Goal: Task Accomplishment & Management: Use online tool/utility

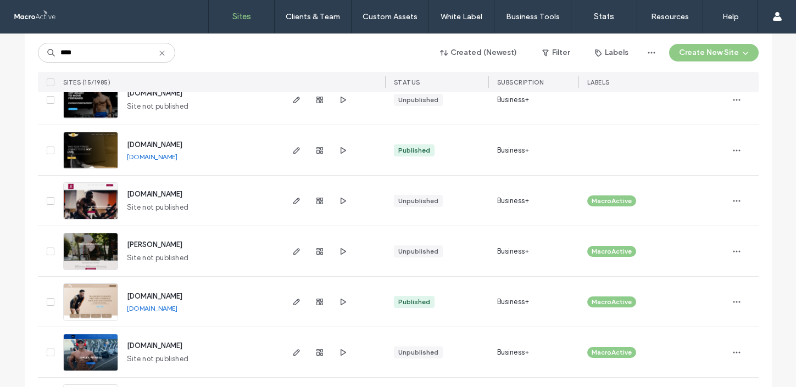
scroll to position [455, 0]
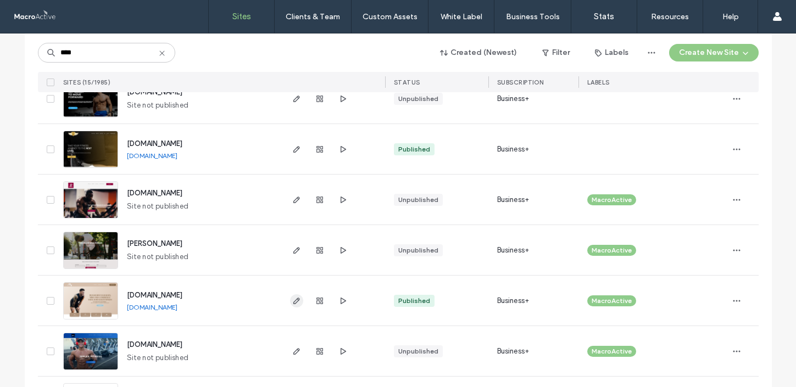
type input "****"
click at [292, 302] on icon "button" at bounding box center [296, 301] width 9 height 9
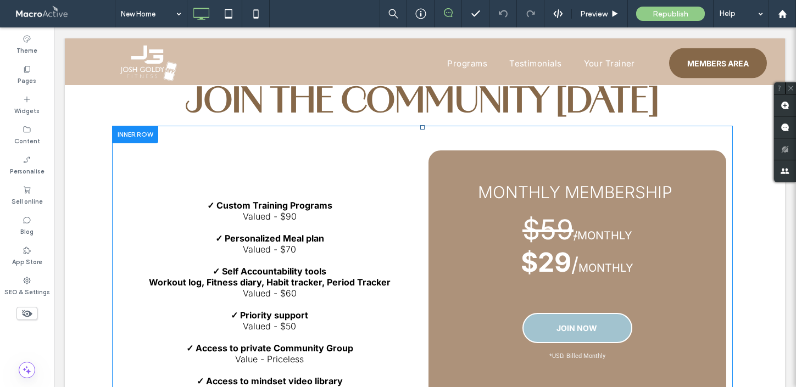
scroll to position [810, 0]
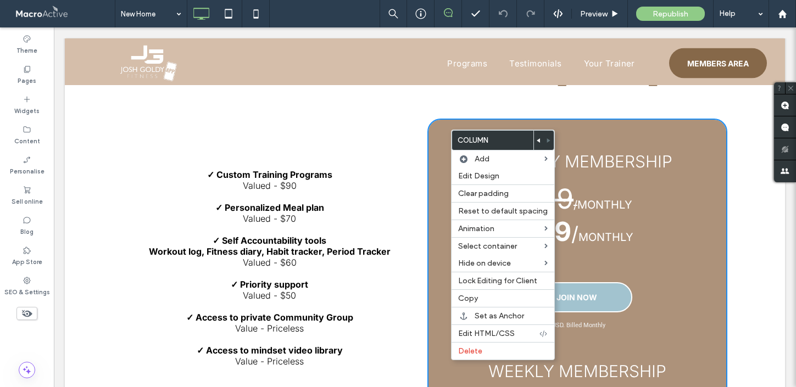
click at [635, 128] on div "Monthly Membership ﻿ $59 / Monthly $29 / MONTHLY JOIN NOW *USD. Billed Monthly …" at bounding box center [576, 315] width 299 height 392
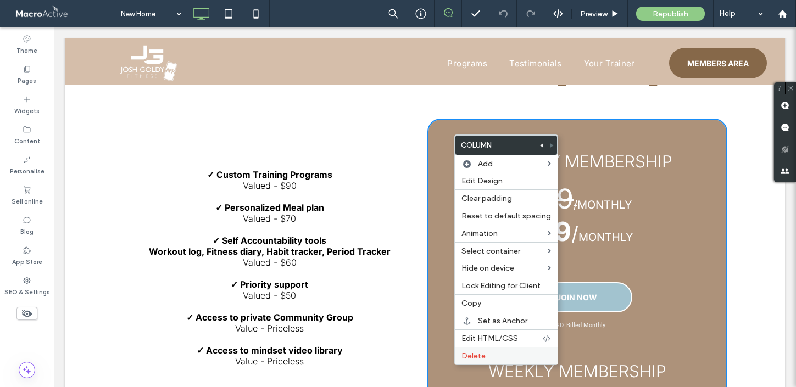
click at [506, 356] on label "Delete" at bounding box center [507, 356] width 90 height 9
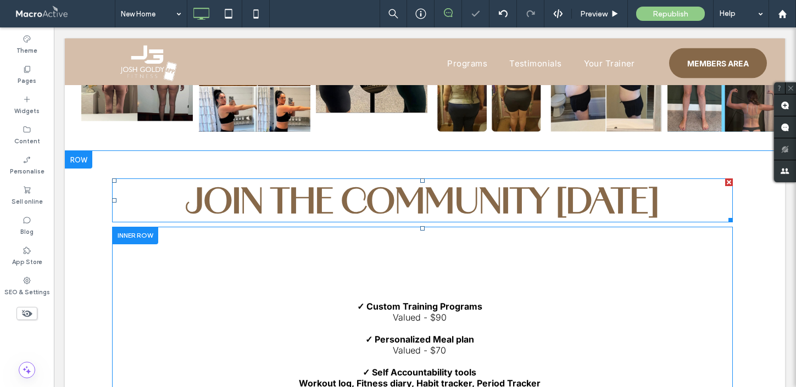
scroll to position [660, 0]
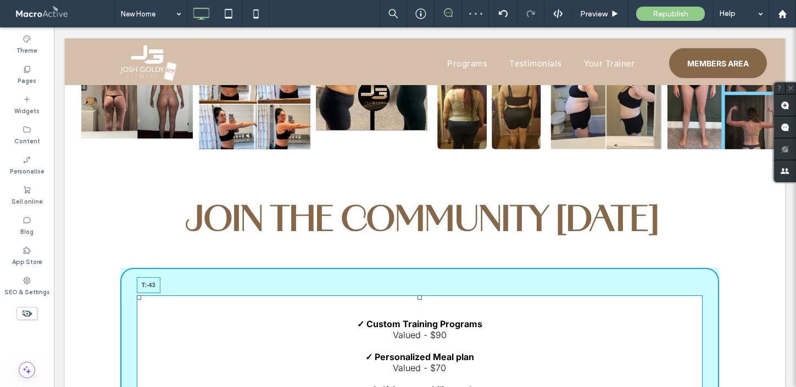
drag, startPoint x: 418, startPoint y: 299, endPoint x: 419, endPoint y: 254, distance: 44.5
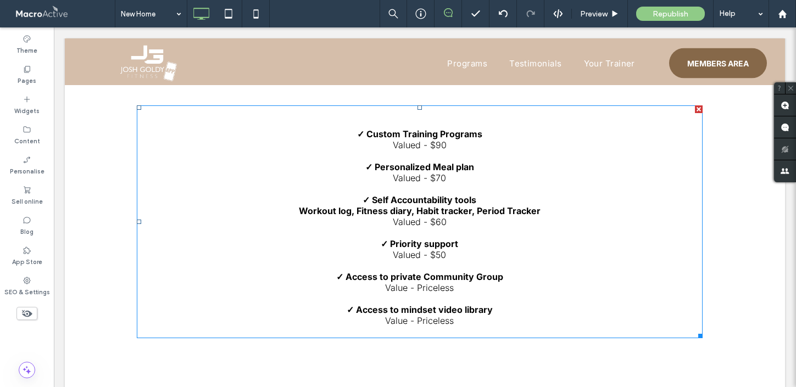
scroll to position [785, 0]
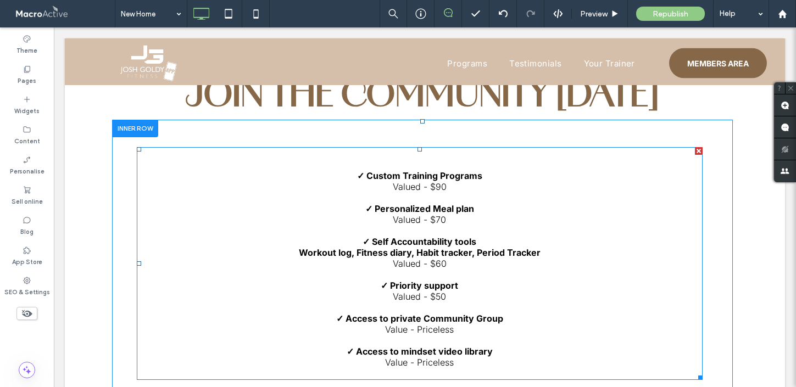
click at [698, 153] on div at bounding box center [699, 151] width 8 height 8
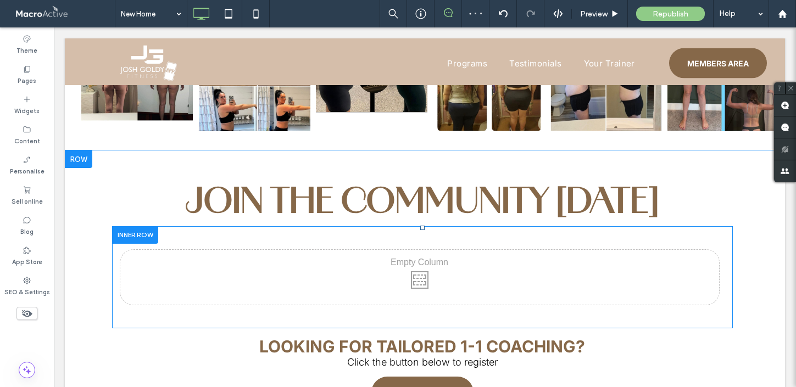
scroll to position [675, 0]
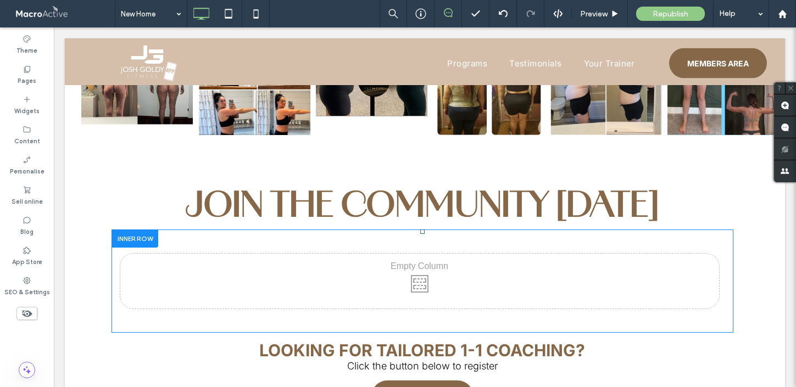
click at [680, 256] on div "Click To Paste" at bounding box center [419, 281] width 599 height 55
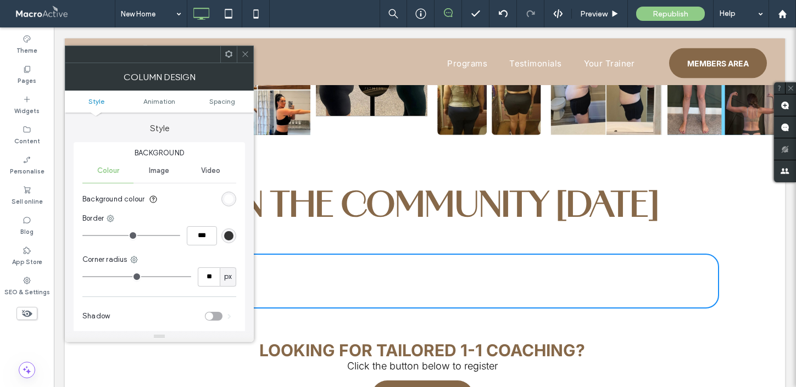
click at [245, 59] on span at bounding box center [245, 54] width 8 height 16
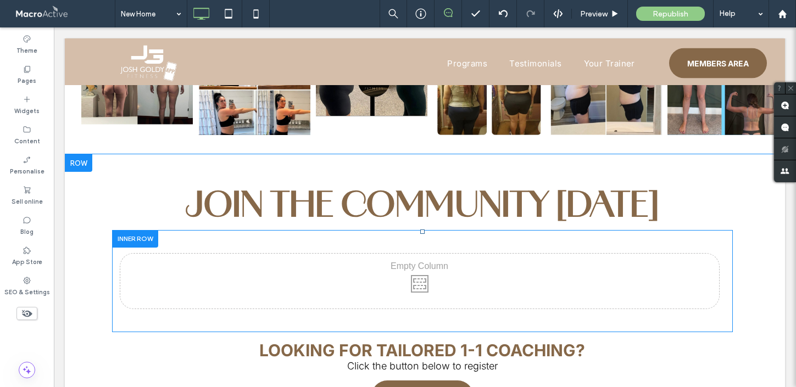
click at [145, 240] on div at bounding box center [135, 238] width 46 height 17
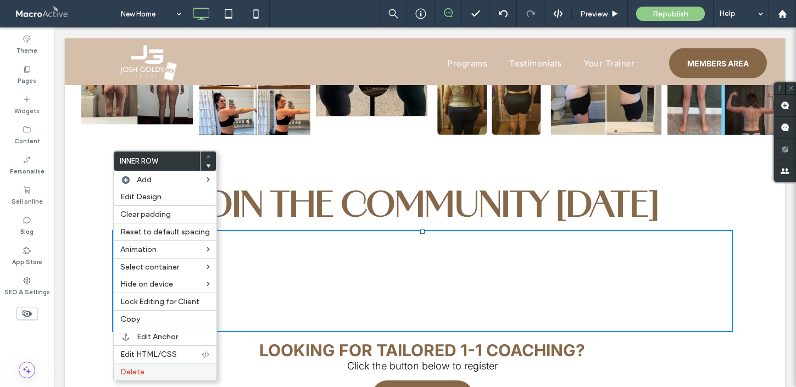
click at [152, 374] on label "Delete" at bounding box center [165, 372] width 90 height 9
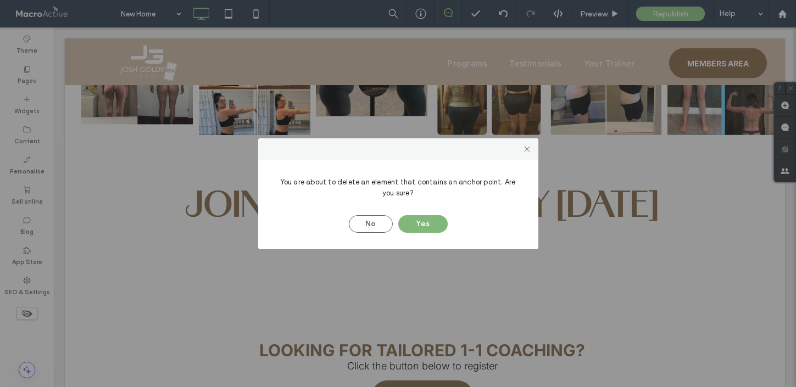
click at [427, 223] on button "Yes" at bounding box center [422, 224] width 49 height 18
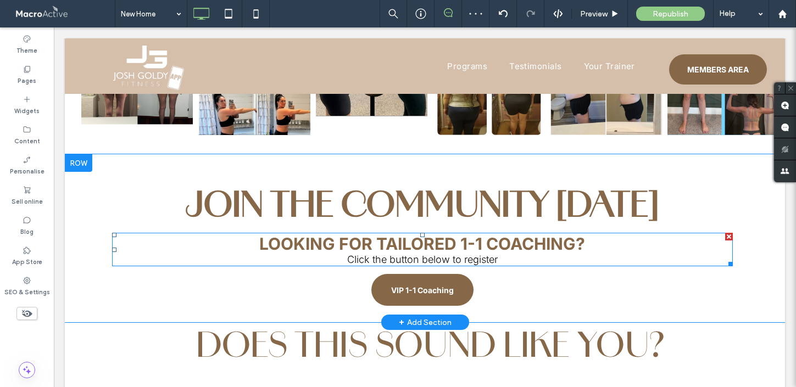
click at [375, 241] on strong "Looking for tailored 1-1 coaching?" at bounding box center [422, 244] width 326 height 20
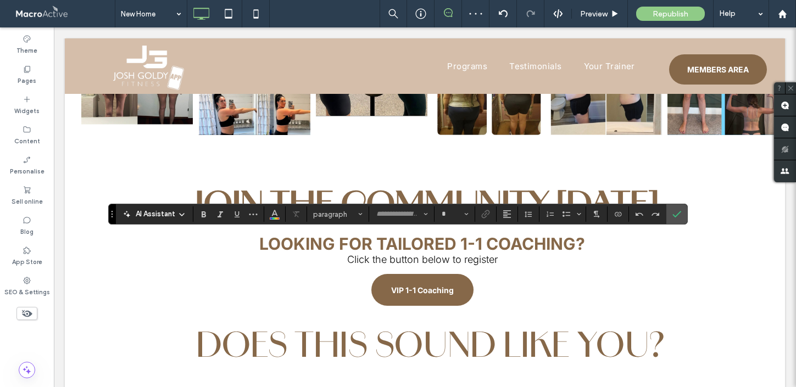
type input "*****"
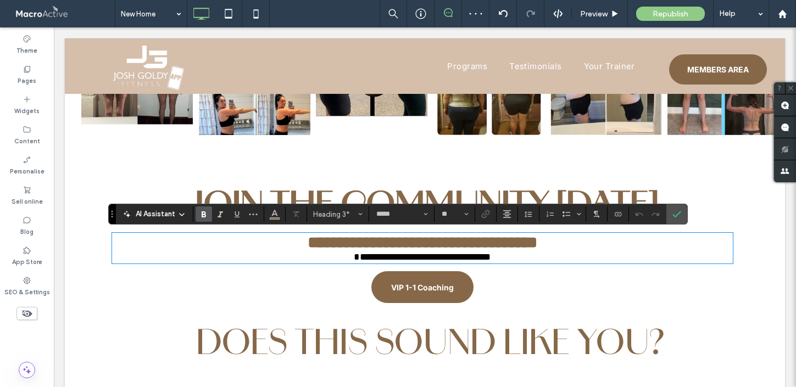
click at [378, 245] on strong "**********" at bounding box center [423, 243] width 230 height 16
drag, startPoint x: 373, startPoint y: 245, endPoint x: 244, endPoint y: 245, distance: 129.1
click at [244, 245] on h3 "**********" at bounding box center [422, 243] width 621 height 18
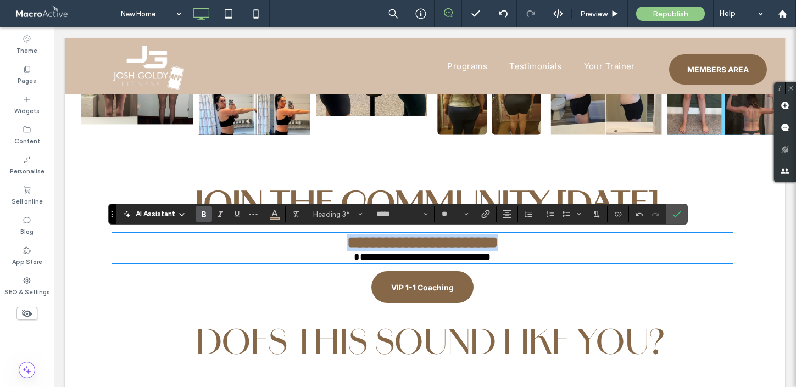
drag, startPoint x: 531, startPoint y: 245, endPoint x: 312, endPoint y: 250, distance: 219.9
click at [312, 250] on h3 "**********" at bounding box center [422, 243] width 621 height 18
click at [462, 215] on button "**" at bounding box center [455, 214] width 36 height 15
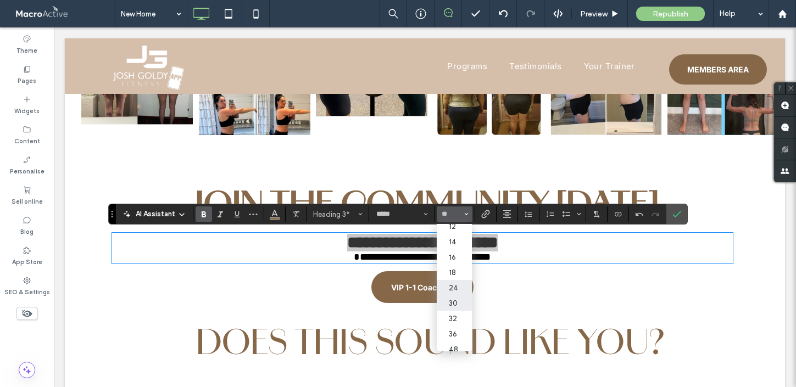
scroll to position [75, 0]
click at [456, 334] on label "36" at bounding box center [454, 326] width 35 height 15
type input "**"
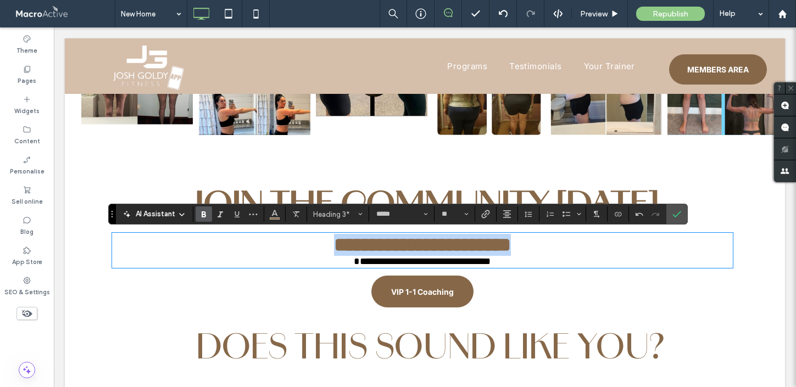
click at [553, 246] on h3 "**********" at bounding box center [422, 245] width 621 height 22
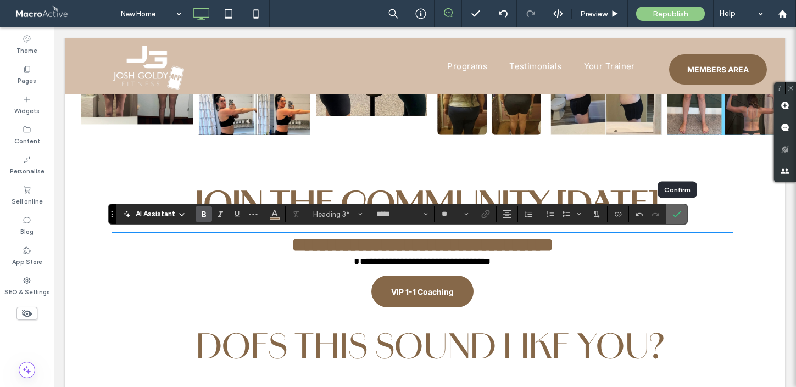
click at [681, 216] on icon "Confirm" at bounding box center [677, 214] width 9 height 9
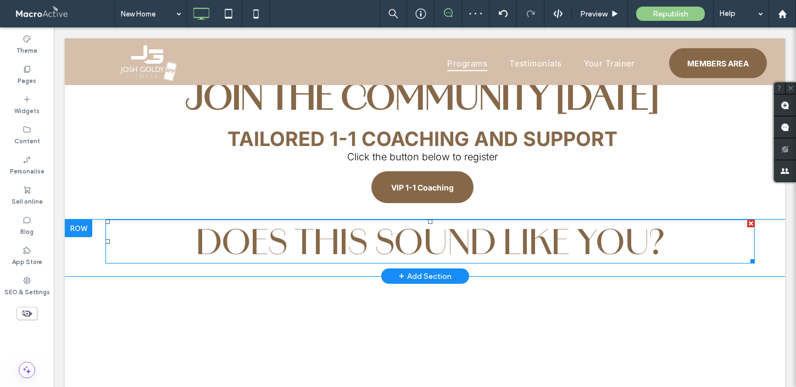
scroll to position [754, 0]
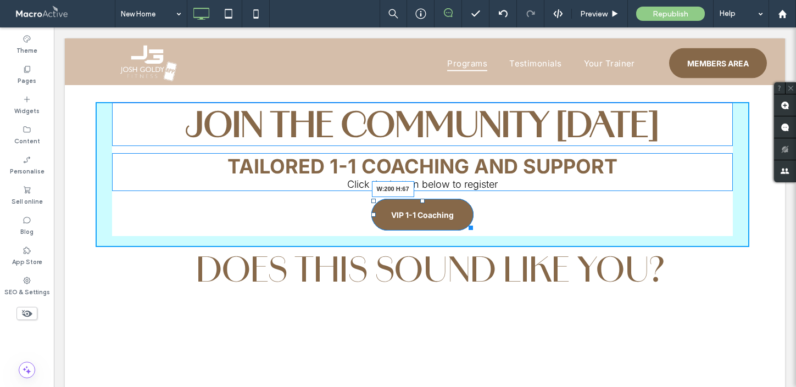
drag, startPoint x: 470, startPoint y: 225, endPoint x: 474, endPoint y: 230, distance: 6.3
click at [473, 230] on div at bounding box center [469, 226] width 8 height 8
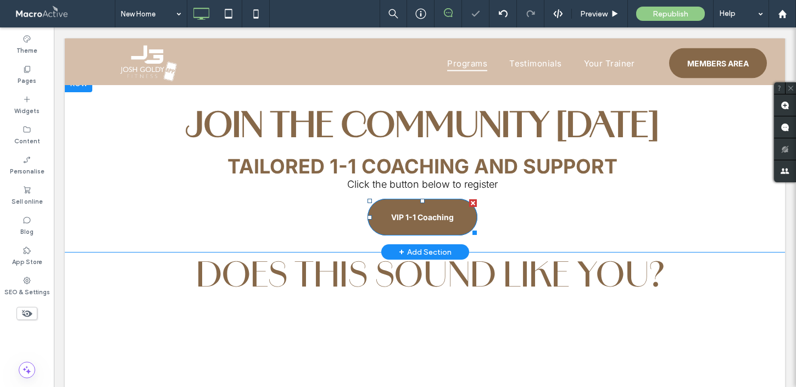
click at [459, 225] on link "VIP 1-1 Coaching" at bounding box center [423, 217] width 110 height 37
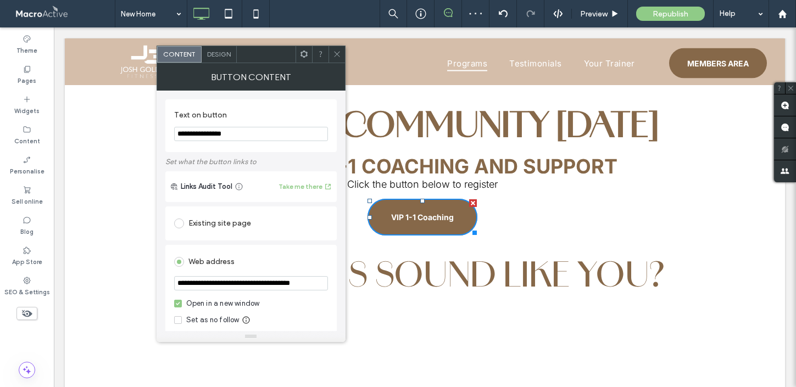
click at [220, 50] on span "Design" at bounding box center [219, 54] width 24 height 8
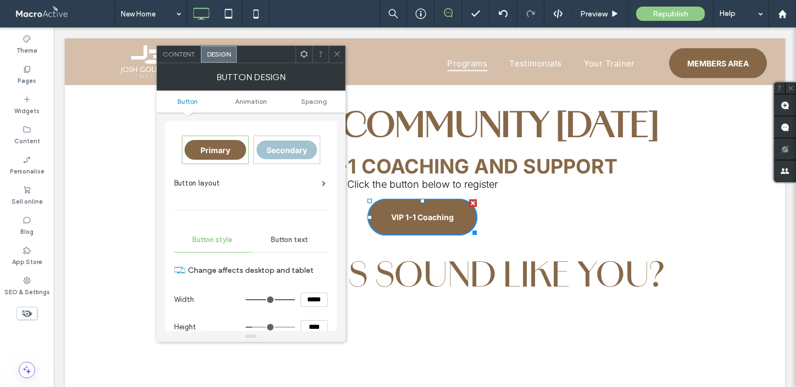
scroll to position [13, 0]
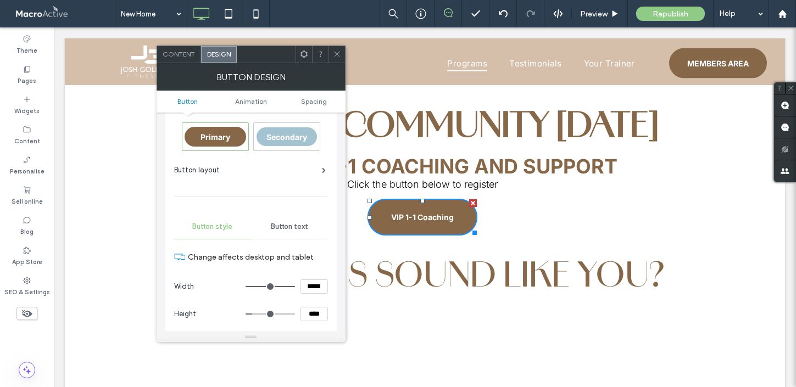
click at [282, 224] on span "Button text" at bounding box center [289, 227] width 37 height 9
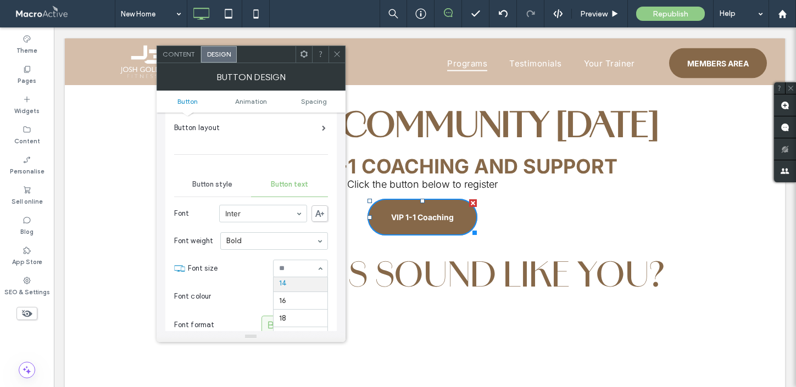
scroll to position [60, 0]
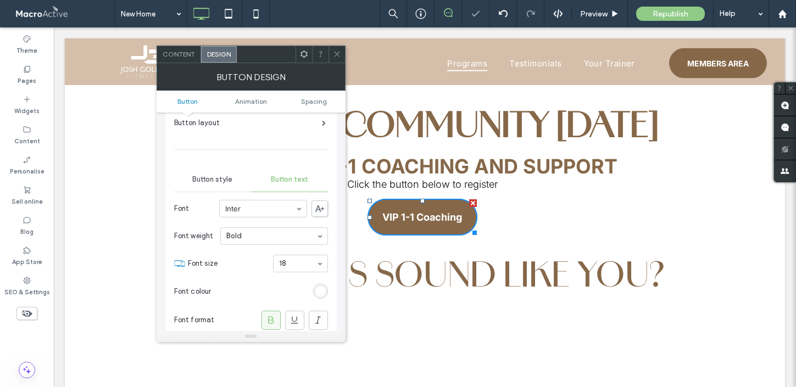
click at [336, 55] on icon at bounding box center [337, 54] width 8 height 8
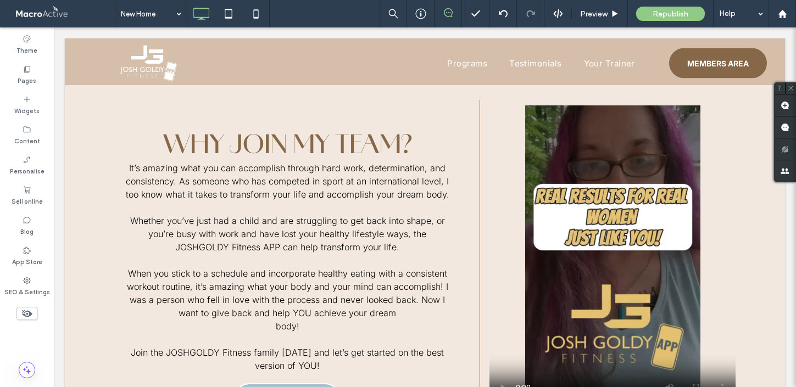
scroll to position [5078, 0]
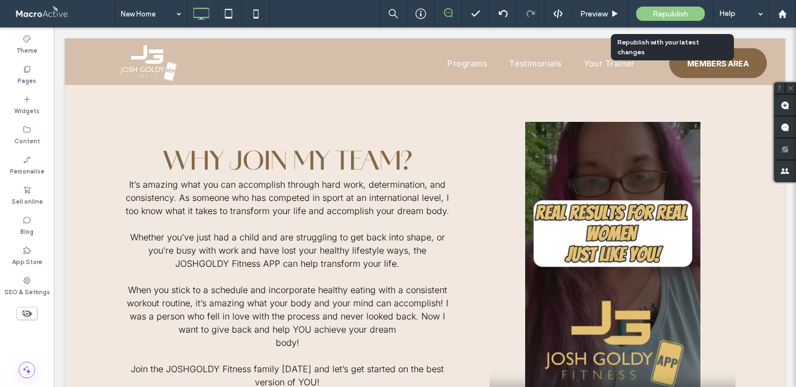
click at [664, 15] on span "Republish" at bounding box center [671, 13] width 36 height 9
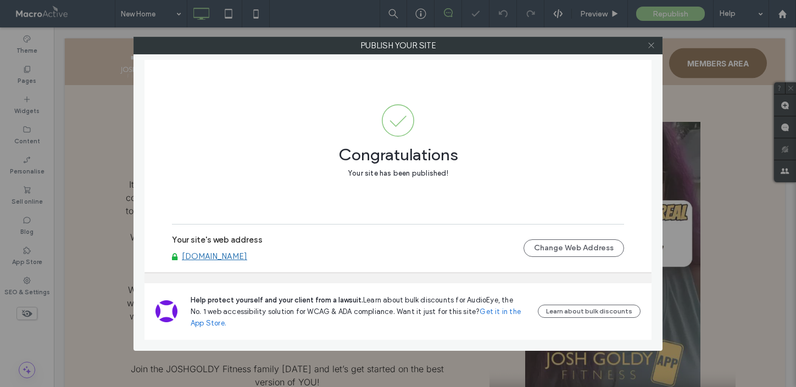
click at [653, 47] on use at bounding box center [650, 45] width 5 height 5
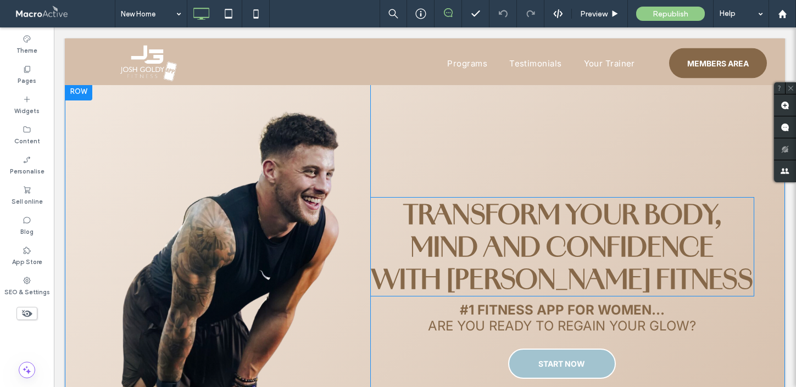
scroll to position [0, 0]
